Goal: Transaction & Acquisition: Download file/media

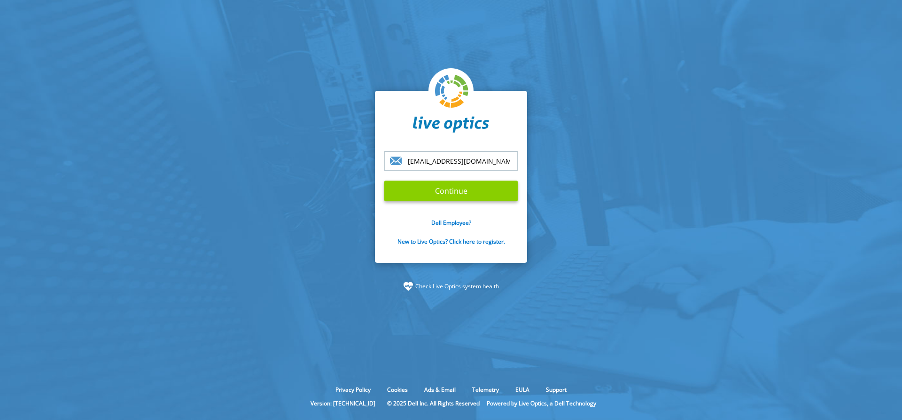
type input "[EMAIL_ADDRESS][DOMAIN_NAME]"
click at [458, 195] on input "Continue" at bounding box center [450, 190] width 133 height 21
click at [455, 190] on input "Continue" at bounding box center [450, 190] width 133 height 21
click at [446, 194] on input "Continue" at bounding box center [450, 190] width 133 height 21
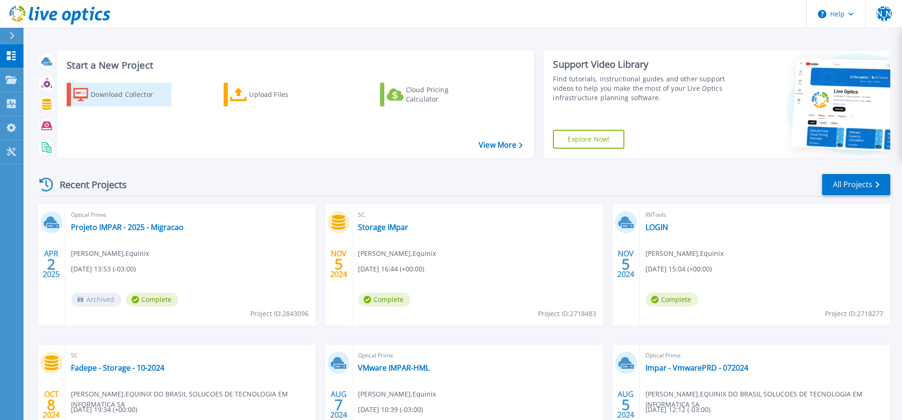
click at [139, 93] on div "Download Collector" at bounding box center [128, 94] width 75 height 19
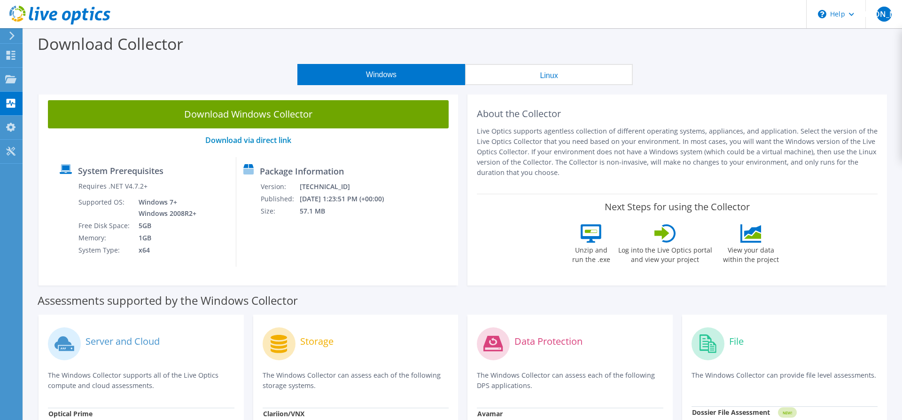
click at [381, 73] on button "Windows" at bounding box center [381, 74] width 168 height 21
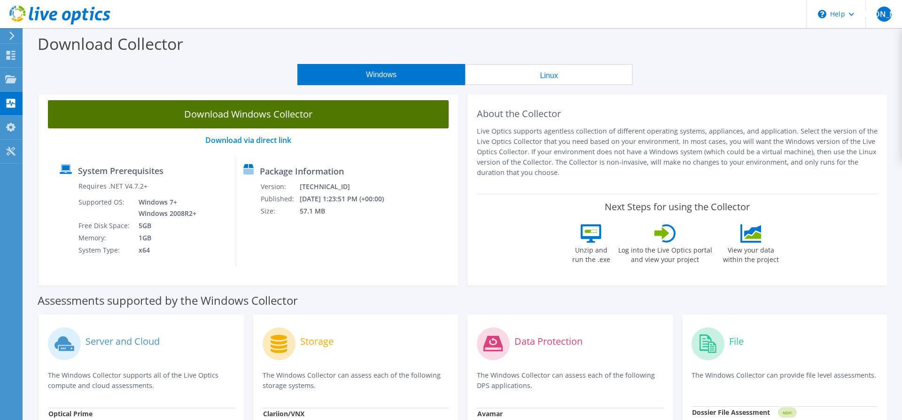
click at [231, 115] on link "Download Windows Collector" at bounding box center [248, 114] width 401 height 28
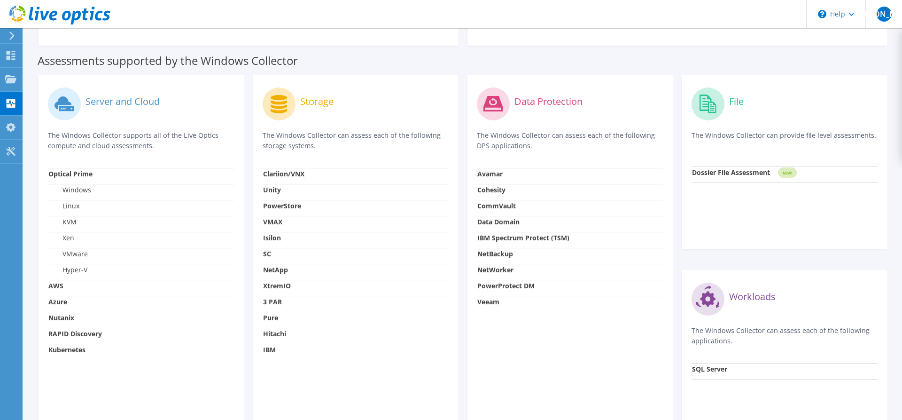
scroll to position [192, 0]
